Goal: Task Accomplishment & Management: Manage account settings

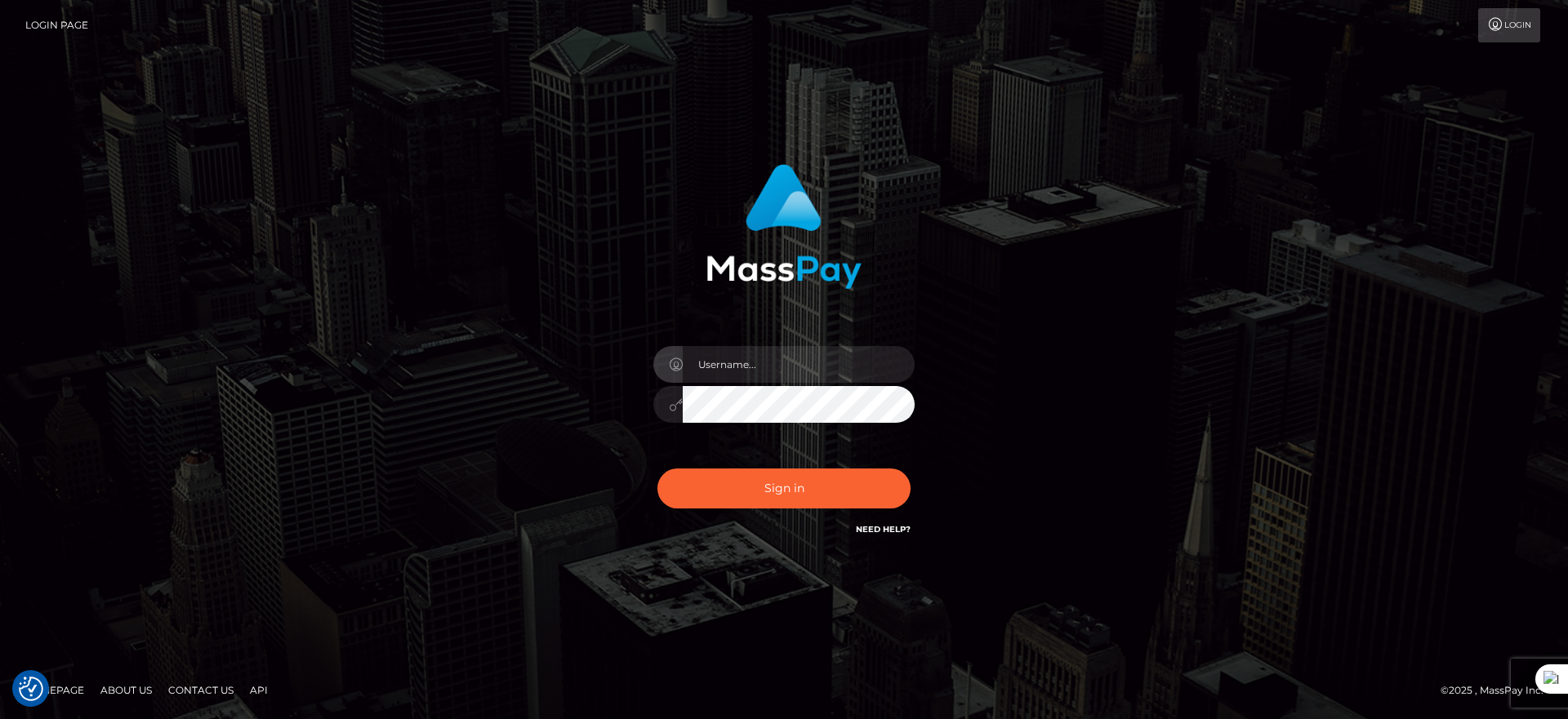
click at [793, 360] on input "text" at bounding box center [799, 364] width 232 height 36
type input "majdh"
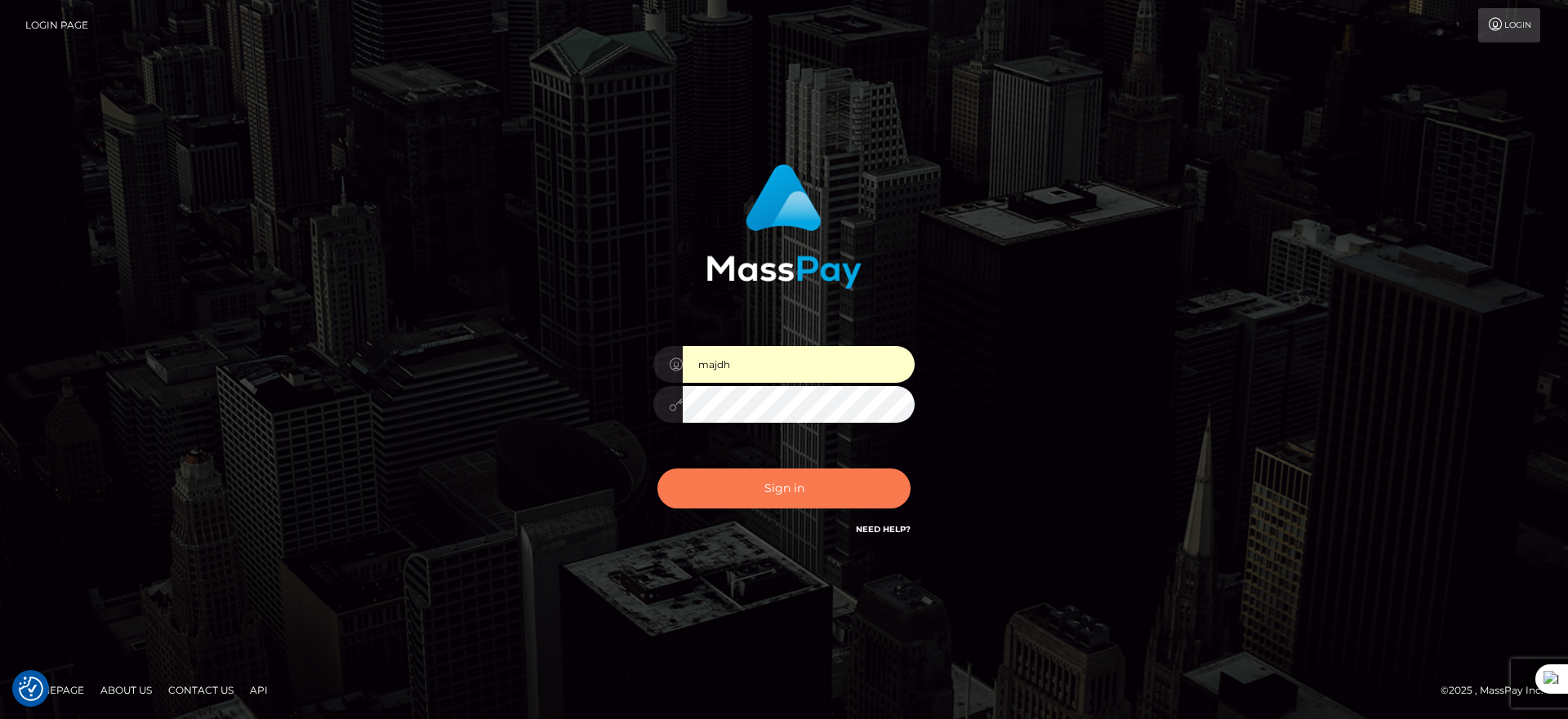
click at [811, 481] on button "Sign in" at bounding box center [783, 489] width 253 height 40
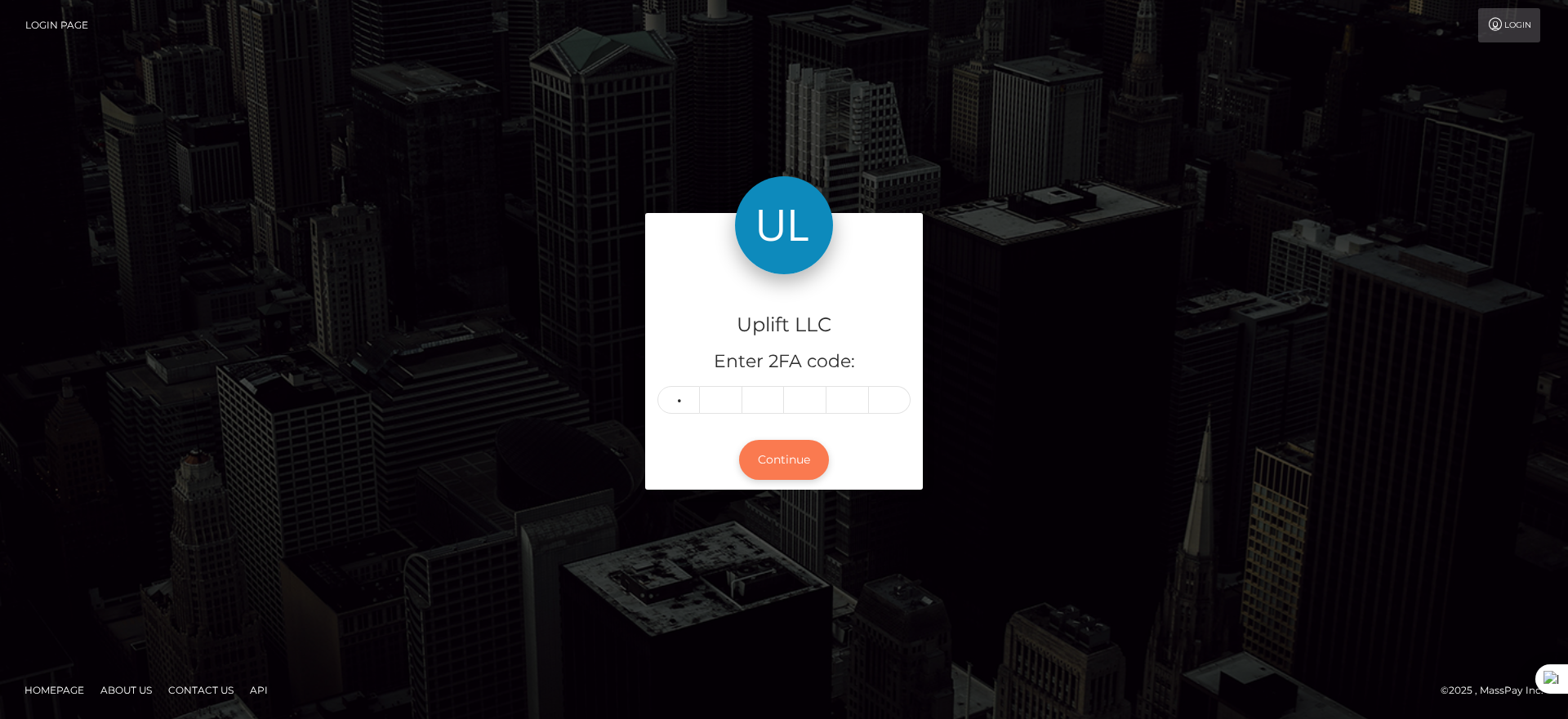
type input "6"
type input "9"
type input "8"
type input "7"
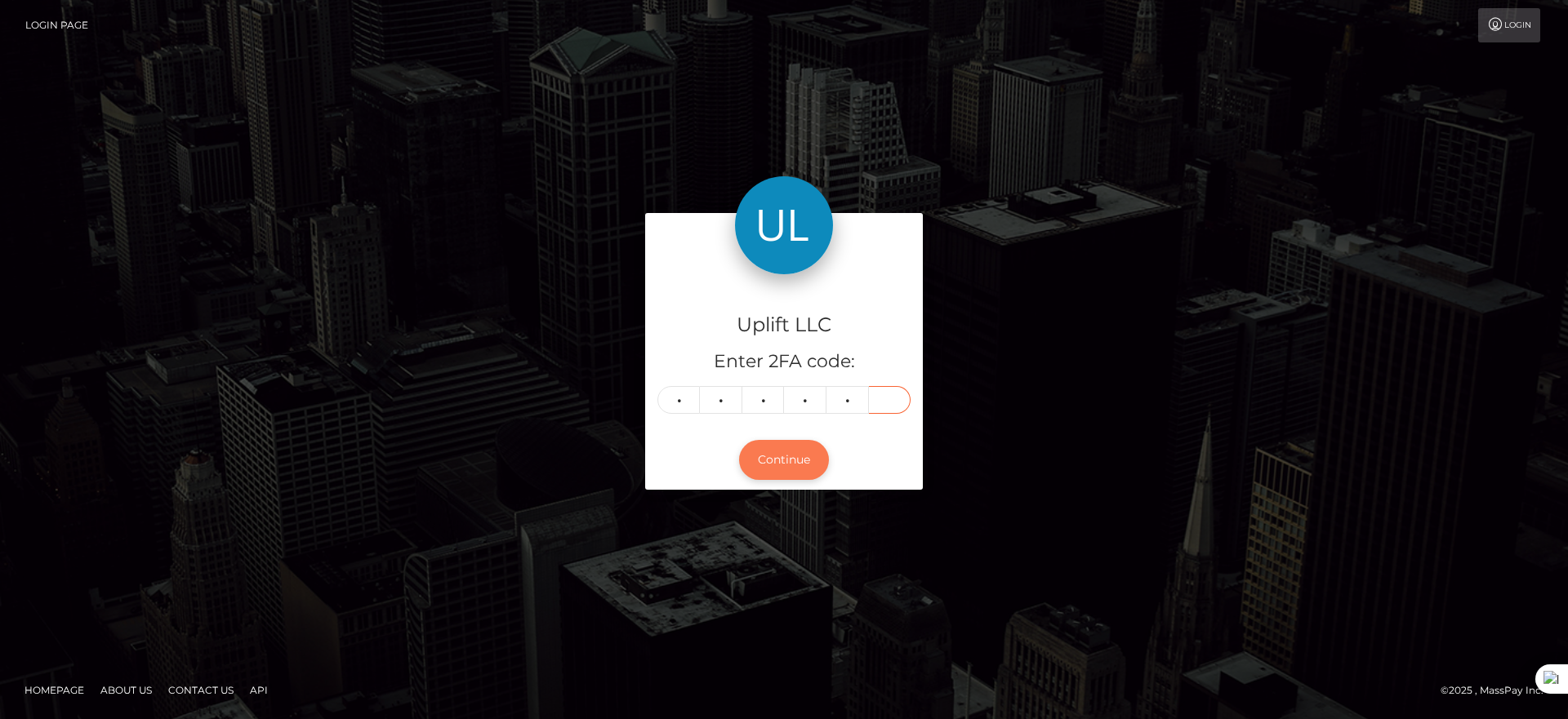
type input "8"
